Goal: Check status: Check status

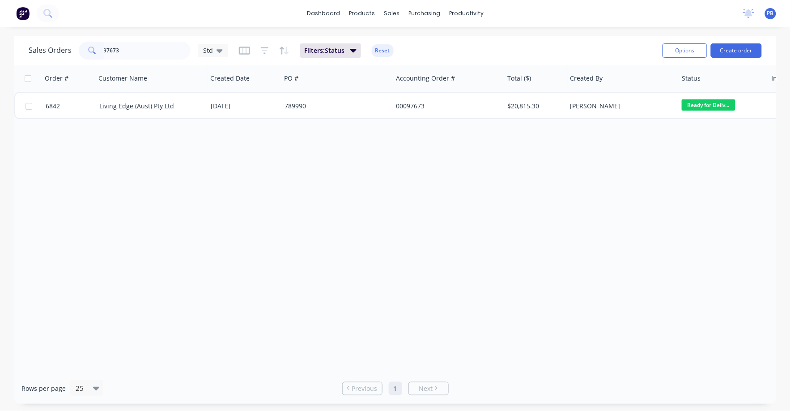
click at [135, 51] on input "97673" at bounding box center [147, 51] width 87 height 18
type input "98427"
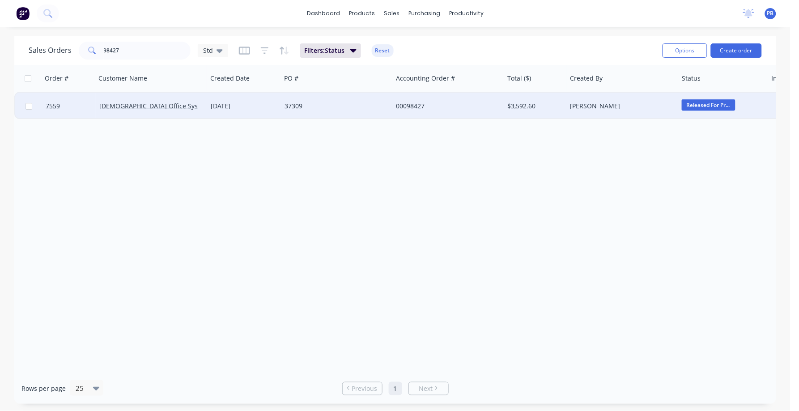
click at [415, 106] on div "00098427" at bounding box center [445, 106] width 99 height 9
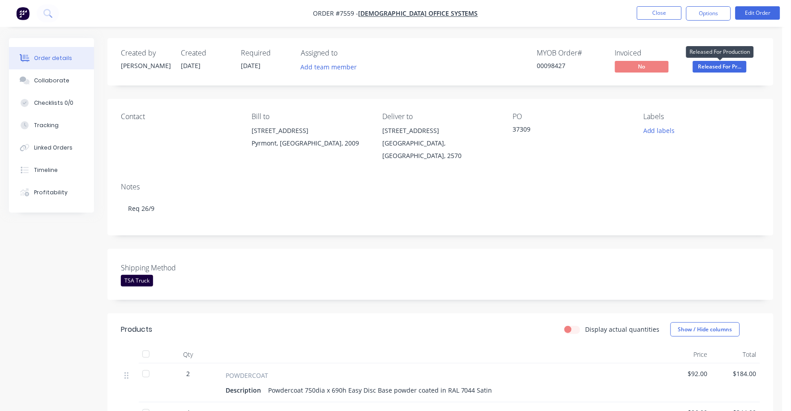
click at [721, 65] on span "Released For Pr..." at bounding box center [720, 66] width 54 height 11
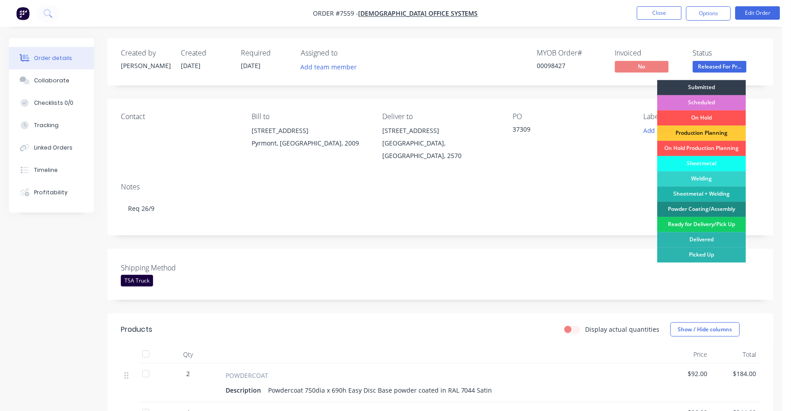
click at [700, 222] on div "Ready for Delivery/Pick Up" at bounding box center [701, 224] width 89 height 15
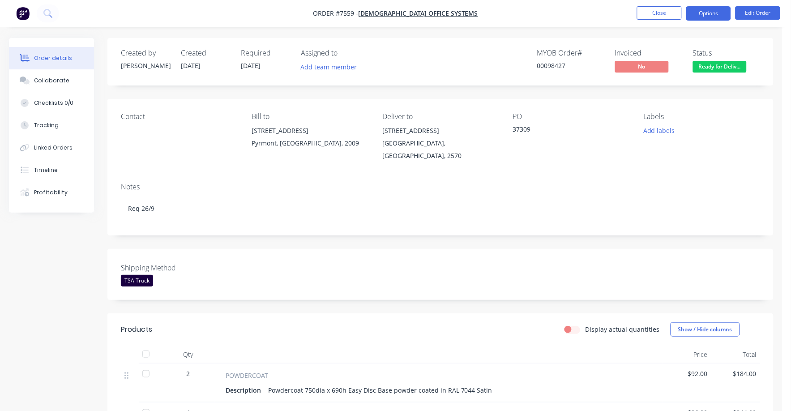
click at [705, 13] on button "Options" at bounding box center [708, 13] width 45 height 14
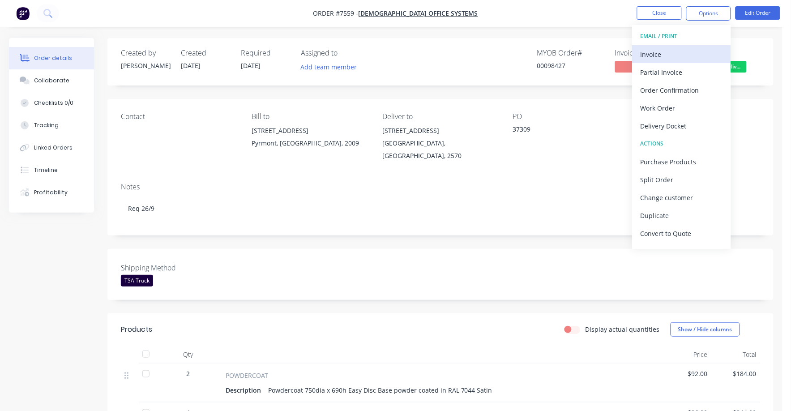
click at [655, 53] on div "Invoice" at bounding box center [681, 54] width 82 height 13
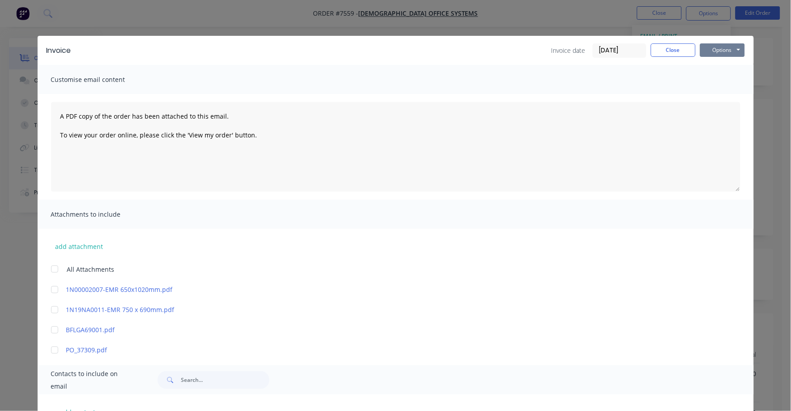
click at [719, 46] on button "Options" at bounding box center [722, 49] width 45 height 13
click at [660, 50] on button "Close" at bounding box center [673, 49] width 45 height 13
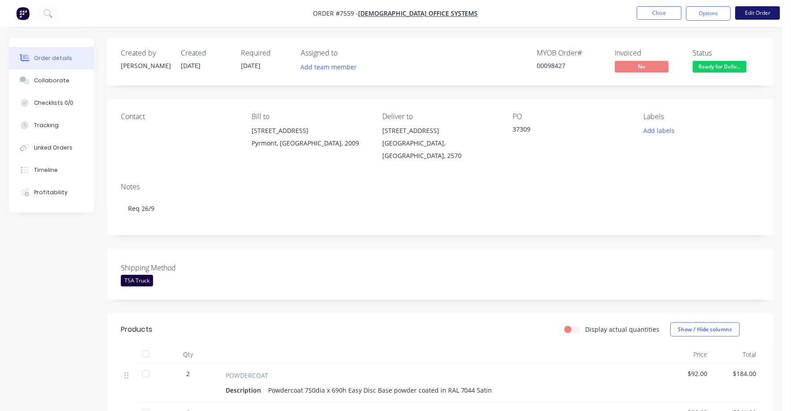
click at [756, 11] on button "Edit Order" at bounding box center [757, 12] width 45 height 13
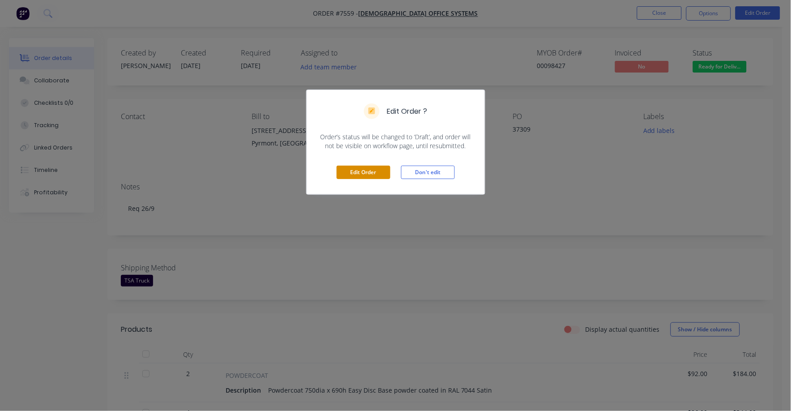
click at [369, 170] on button "Edit Order" at bounding box center [363, 172] width 54 height 13
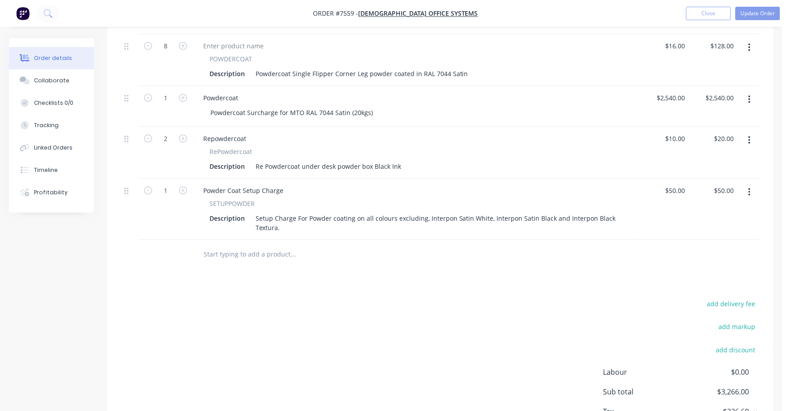
scroll to position [502, 0]
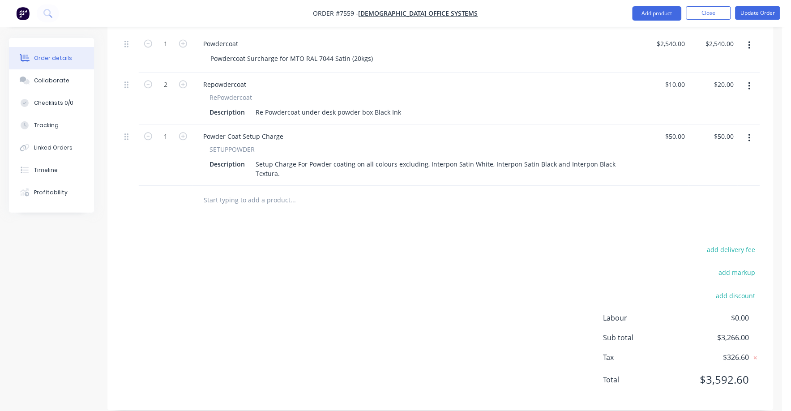
drag, startPoint x: 735, startPoint y: 234, endPoint x: 787, endPoint y: 236, distance: 51.5
click at [739, 243] on button "add delivery fee" at bounding box center [731, 249] width 58 height 12
type input "75"
click input "submit" at bounding box center [0, 0] width 0 height 0
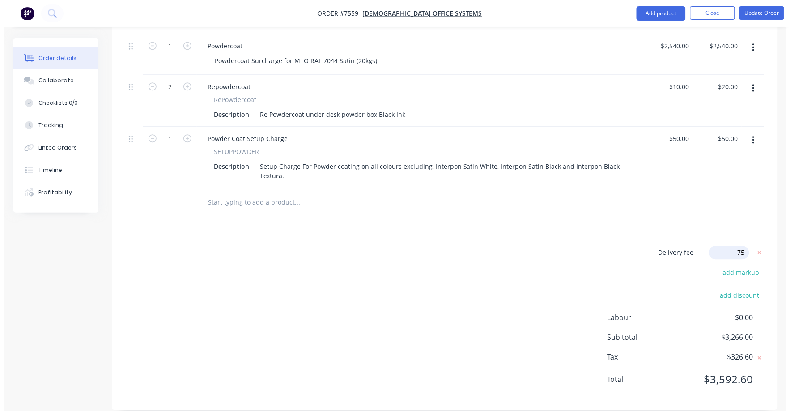
scroll to position [498, 0]
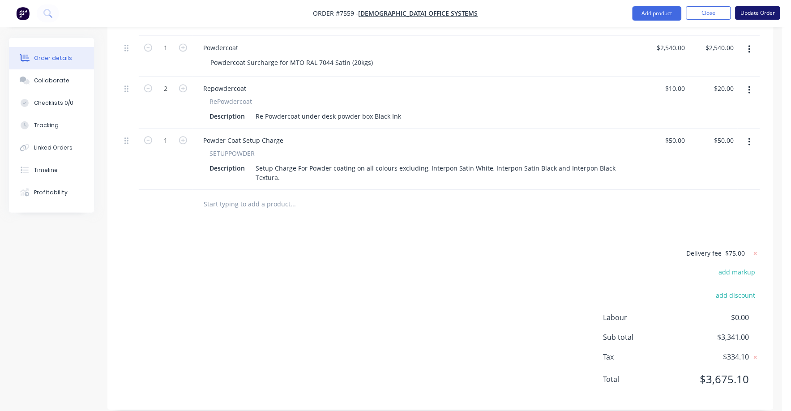
click at [754, 14] on button "Update Order" at bounding box center [757, 12] width 45 height 13
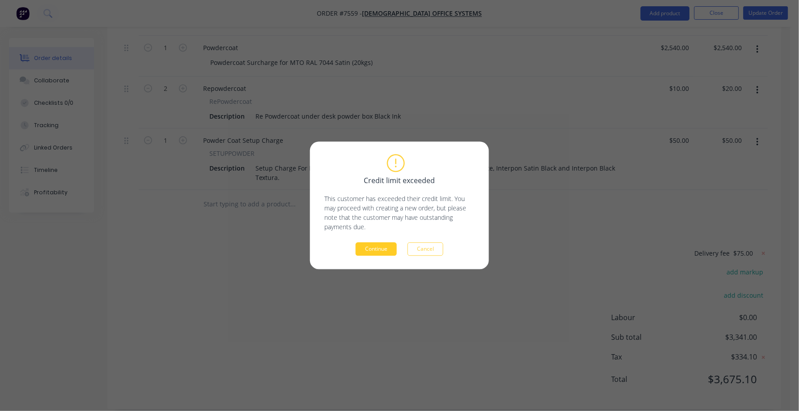
click at [377, 247] on button "Continue" at bounding box center [376, 248] width 41 height 13
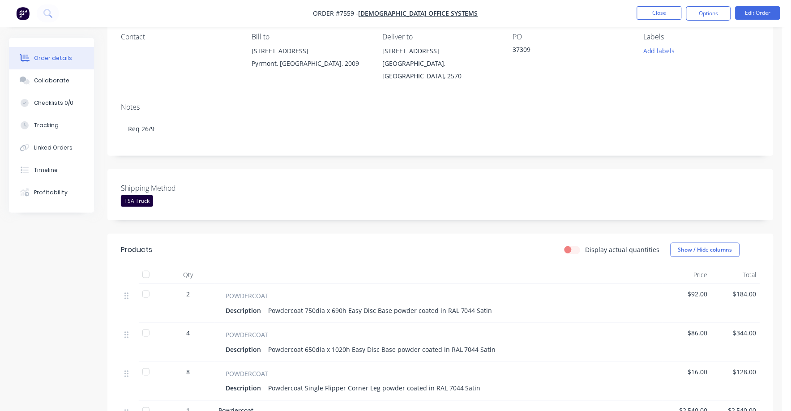
scroll to position [0, 0]
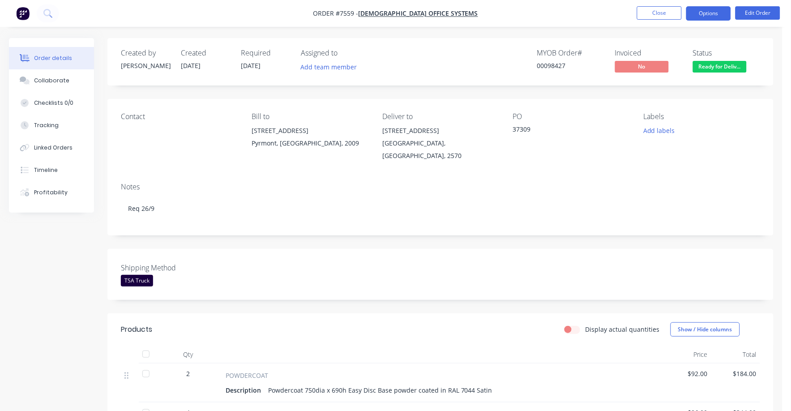
click at [713, 15] on button "Options" at bounding box center [708, 13] width 45 height 14
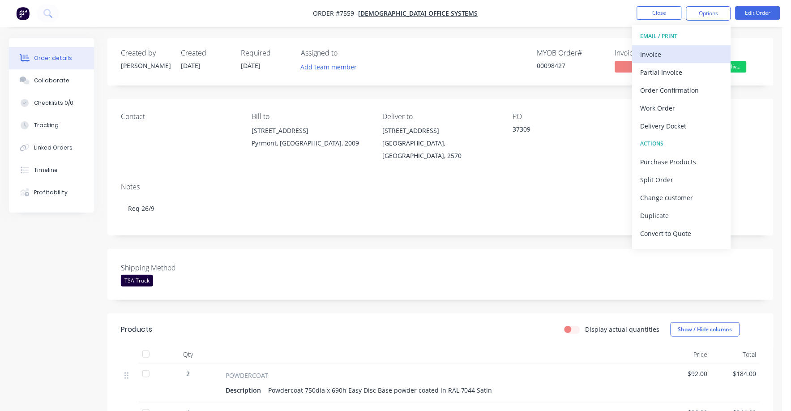
click at [658, 53] on div "Invoice" at bounding box center [681, 54] width 82 height 13
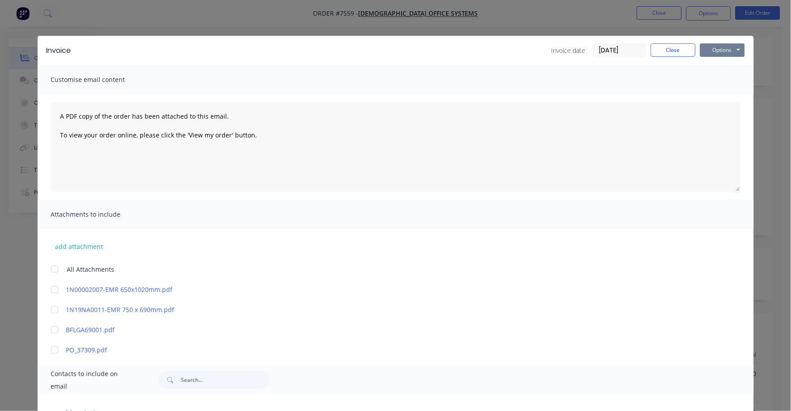
click at [712, 50] on button "Options" at bounding box center [722, 49] width 45 height 13
click at [711, 75] on button "Print" at bounding box center [728, 80] width 57 height 15
click at [684, 45] on button "Close" at bounding box center [673, 49] width 45 height 13
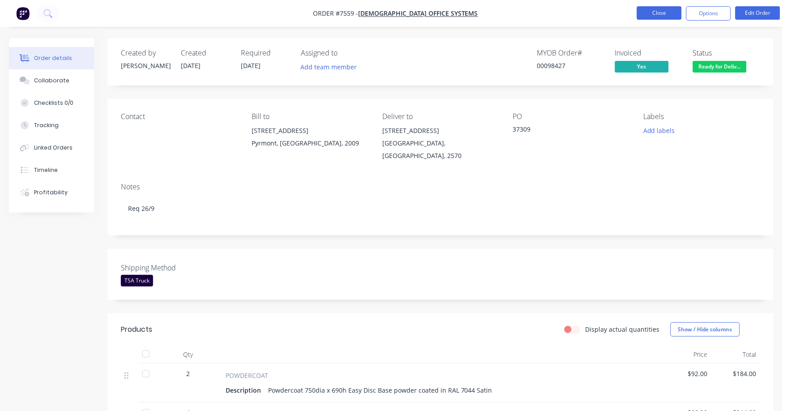
click at [655, 12] on button "Close" at bounding box center [659, 12] width 45 height 13
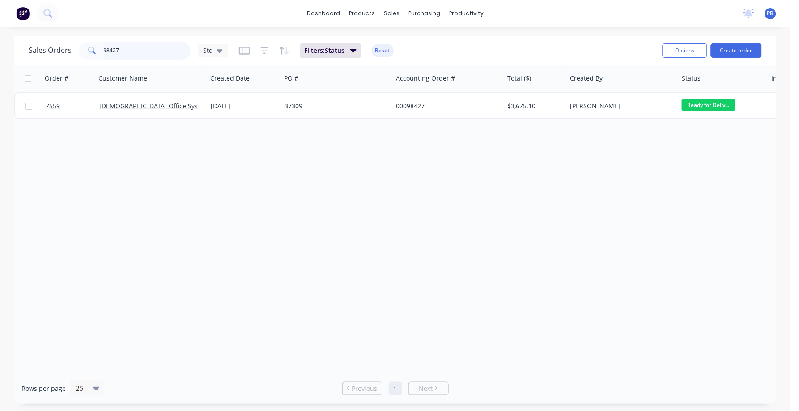
click at [130, 53] on input "98427" at bounding box center [147, 51] width 87 height 18
click at [121, 44] on input "98427" at bounding box center [147, 51] width 87 height 18
click at [123, 48] on input "98427" at bounding box center [147, 51] width 87 height 18
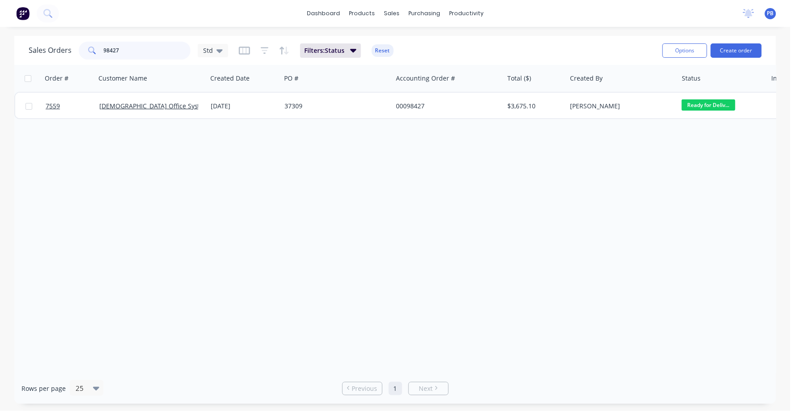
click at [123, 46] on input "98427" at bounding box center [147, 51] width 87 height 18
type input "9"
click at [131, 55] on input "98371" at bounding box center [147, 51] width 87 height 18
click at [136, 54] on input "98371" at bounding box center [147, 51] width 87 height 18
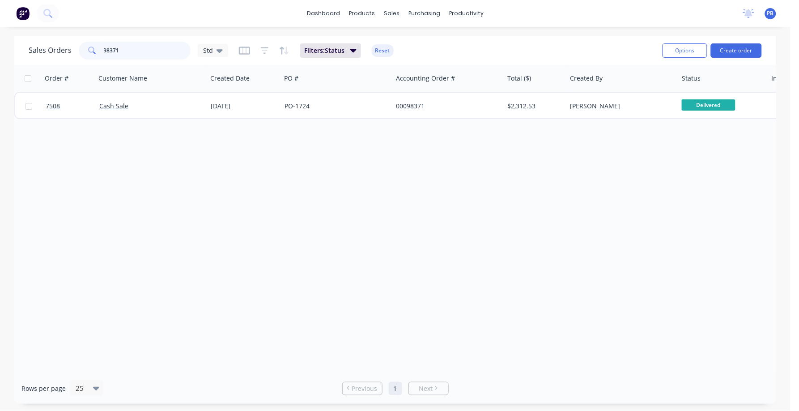
click at [136, 54] on input "98371" at bounding box center [147, 51] width 87 height 18
type input "97328"
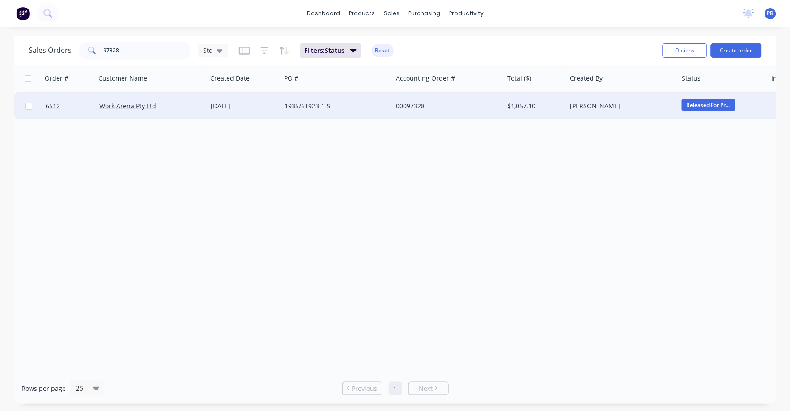
click at [306, 104] on div "1935/61923-1-S" at bounding box center [334, 106] width 99 height 9
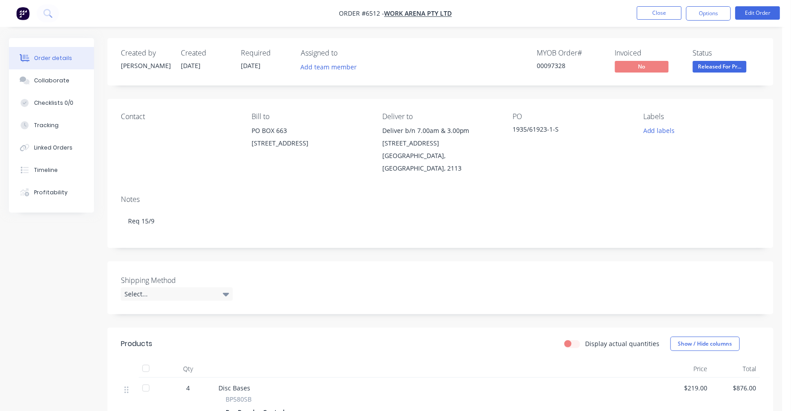
click at [724, 63] on span "Released For Pr..." at bounding box center [720, 66] width 54 height 11
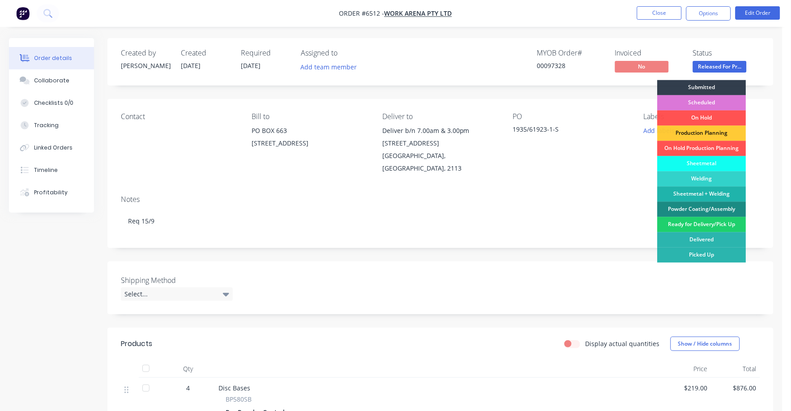
drag, startPoint x: 703, startPoint y: 224, endPoint x: 708, endPoint y: 204, distance: 20.8
click at [703, 223] on div "Ready for Delivery/Pick Up" at bounding box center [701, 224] width 89 height 15
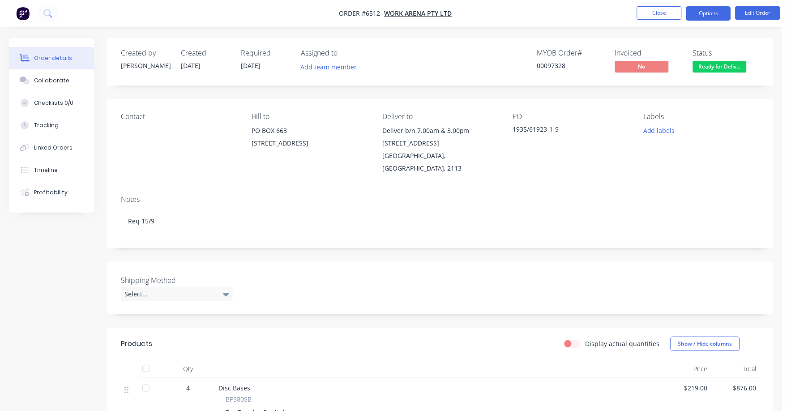
click at [708, 13] on button "Options" at bounding box center [708, 13] width 45 height 14
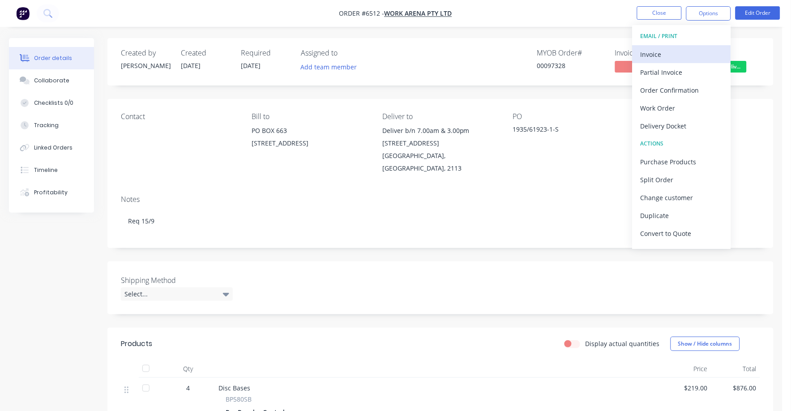
click at [648, 49] on div "Invoice" at bounding box center [681, 54] width 82 height 13
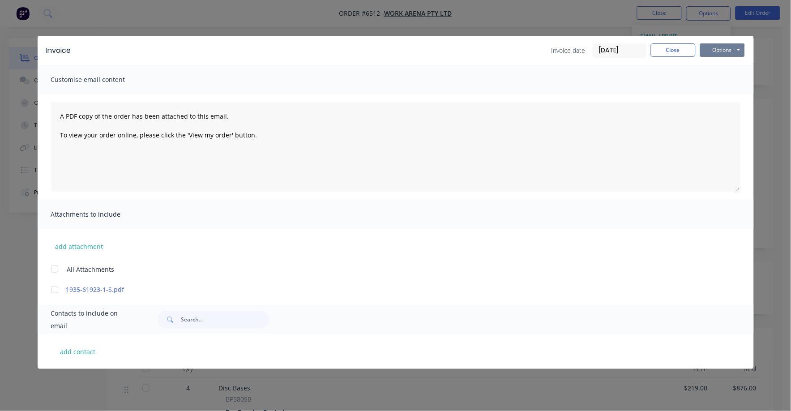
click at [715, 48] on button "Options" at bounding box center [722, 49] width 45 height 13
click at [720, 81] on button "Print" at bounding box center [728, 80] width 57 height 15
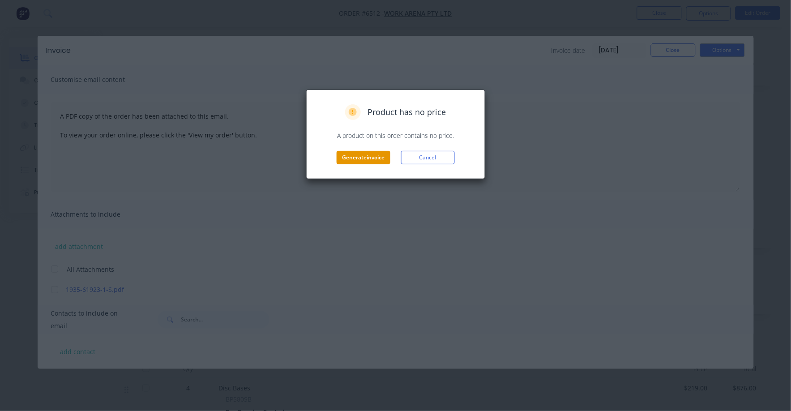
click at [368, 163] on button "Generate invoice" at bounding box center [363, 157] width 54 height 13
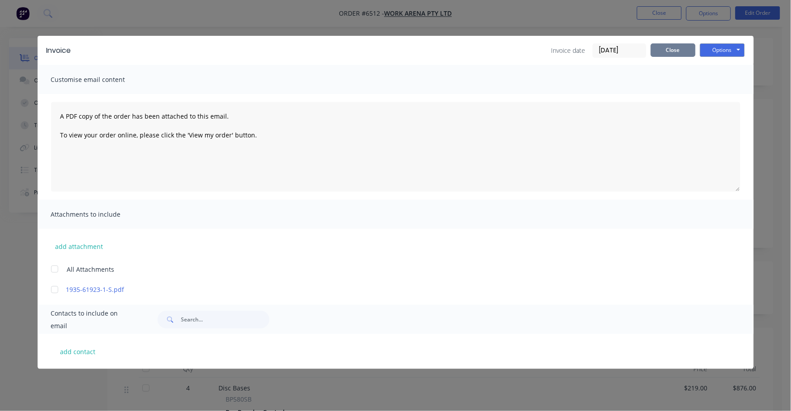
click at [673, 48] on button "Close" at bounding box center [673, 49] width 45 height 13
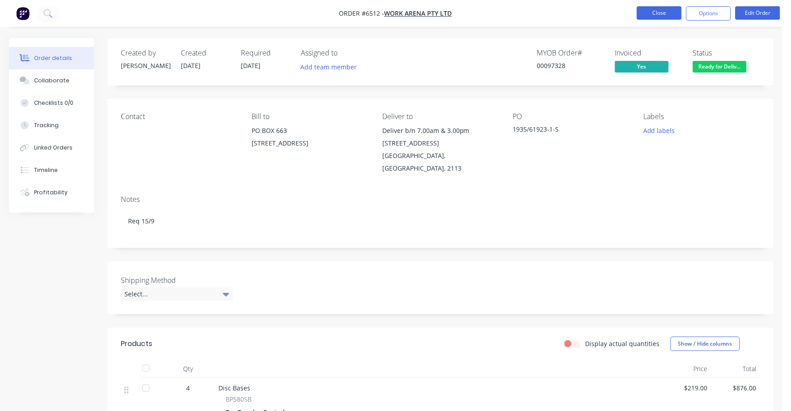
click at [660, 7] on button "Close" at bounding box center [659, 12] width 45 height 13
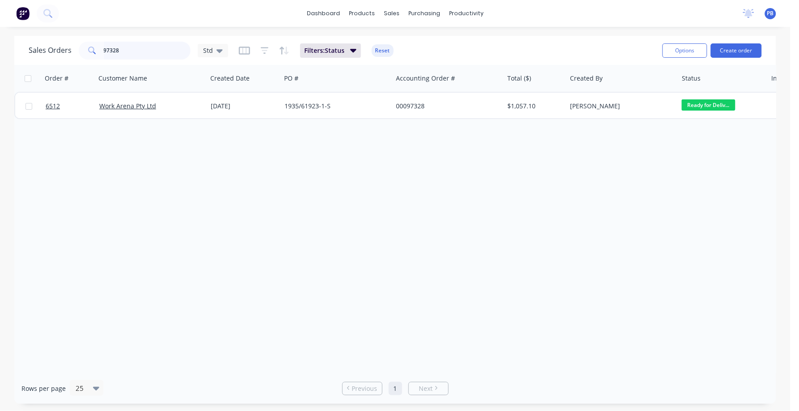
click at [138, 54] on input "97328" at bounding box center [147, 51] width 87 height 18
type input "98561"
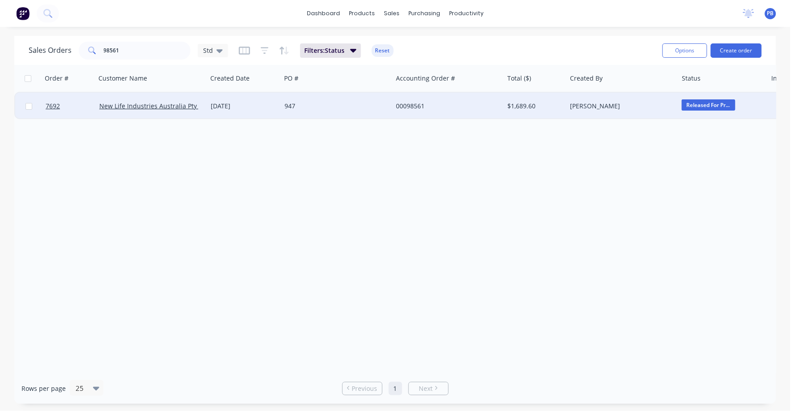
click at [410, 102] on div "00098561" at bounding box center [445, 106] width 99 height 9
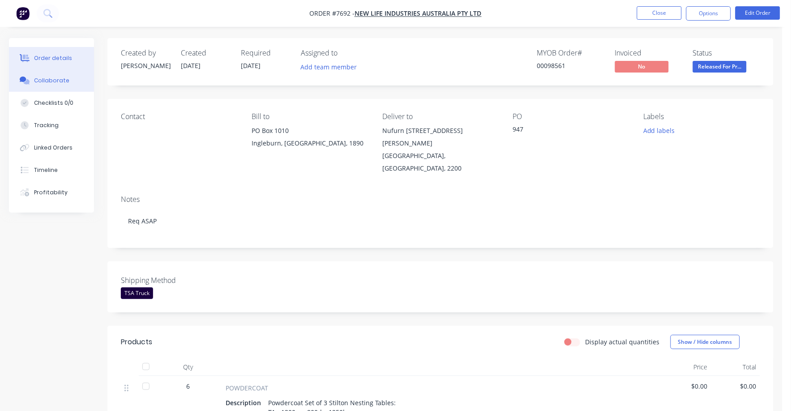
click at [49, 77] on div "Collaborate" at bounding box center [51, 81] width 35 height 8
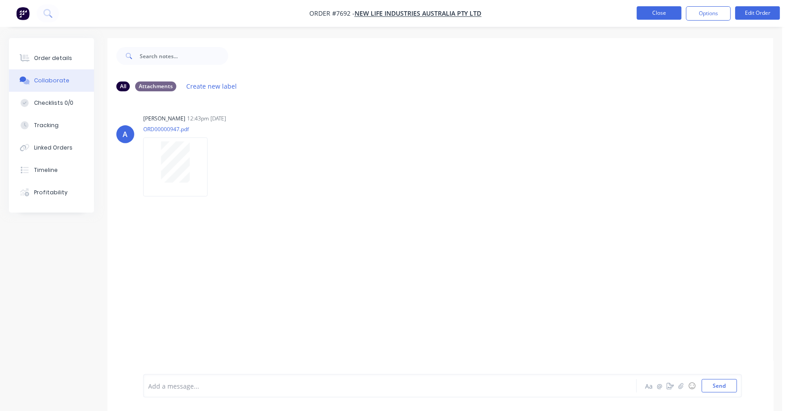
click at [651, 10] on button "Close" at bounding box center [659, 12] width 45 height 13
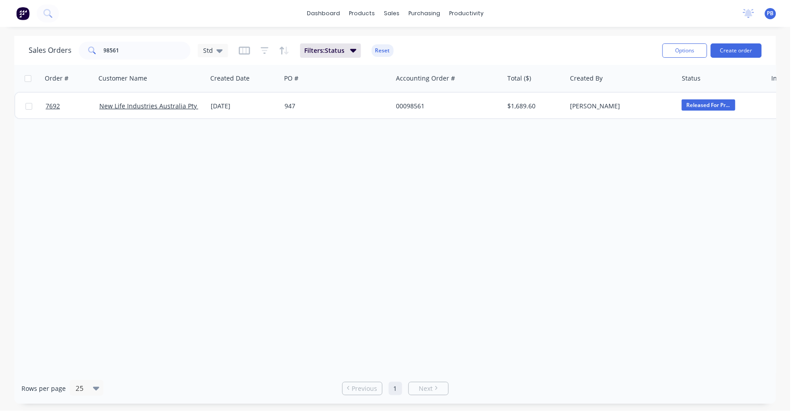
click at [347, 239] on div "Order # Customer Name Created Date PO # Accounting Order # Total ($) Created By…" at bounding box center [395, 219] width 762 height 308
